Goal: Entertainment & Leisure: Consume media (video, audio)

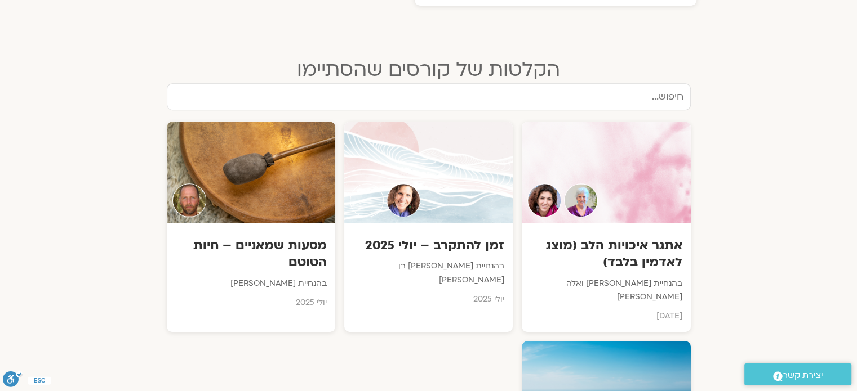
scroll to position [619, 0]
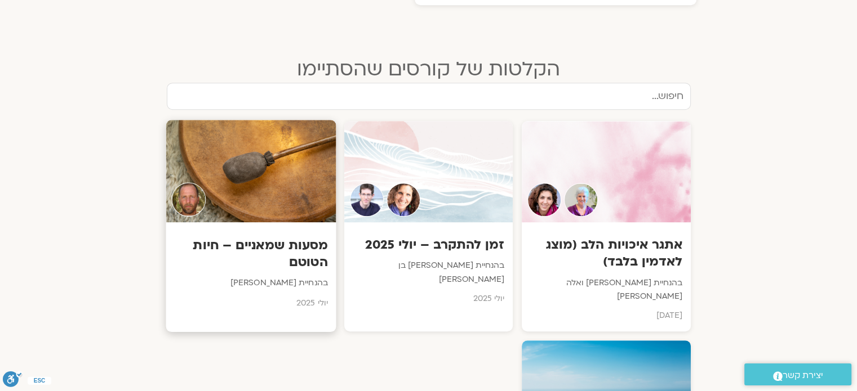
click at [264, 219] on div at bounding box center [251, 171] width 170 height 103
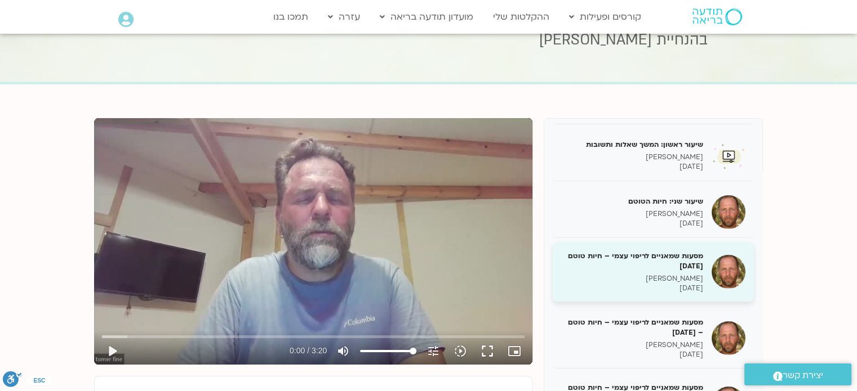
scroll to position [63, 0]
click at [690, 274] on p "[PERSON_NAME]" at bounding box center [632, 279] width 142 height 10
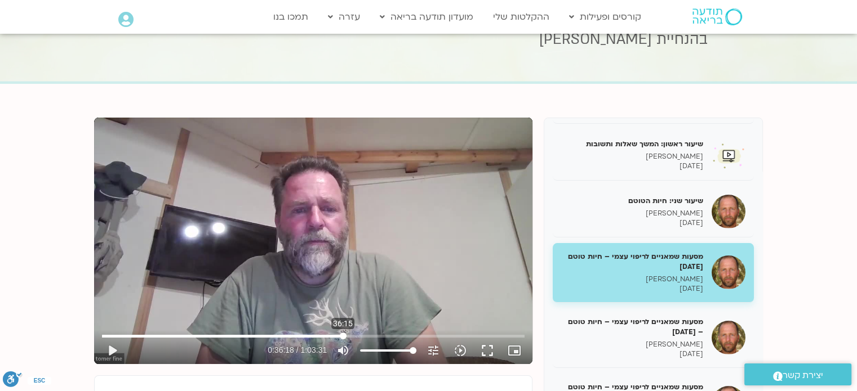
click at [342, 333] on input "Seek" at bounding box center [313, 336] width 422 height 7
click at [445, 335] on input "Seek" at bounding box center [313, 336] width 422 height 7
click at [111, 349] on button "play_arrow" at bounding box center [112, 350] width 27 height 27
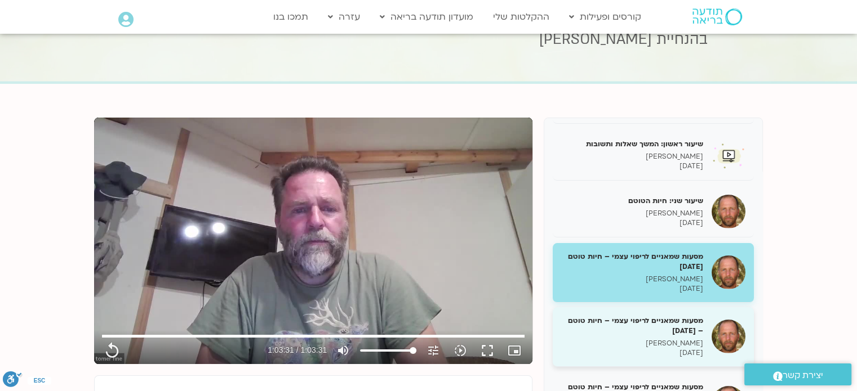
type input "3811.4"
click at [685, 324] on h5 "מסעות שמאניים לריפוי עצמי – חיות טוטם – [DATE]" at bounding box center [632, 326] width 142 height 20
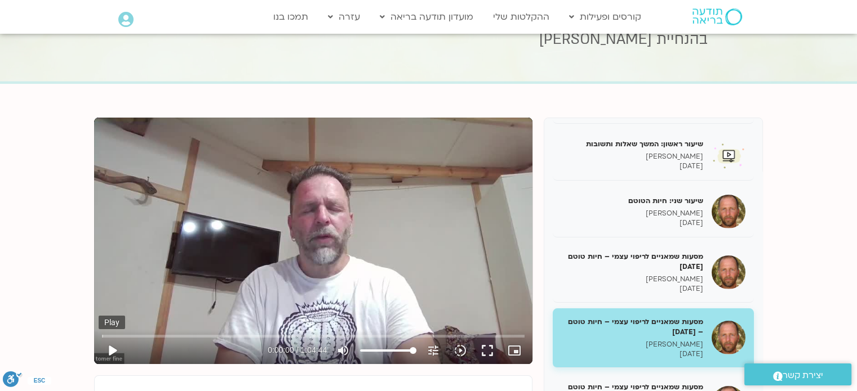
click at [113, 349] on button "play_arrow" at bounding box center [112, 350] width 27 height 27
click at [102, 335] on input "Seek" at bounding box center [313, 336] width 422 height 7
click at [113, 349] on button "pause" at bounding box center [112, 350] width 27 height 27
type input "331.986503"
